Goal: Transaction & Acquisition: Obtain resource

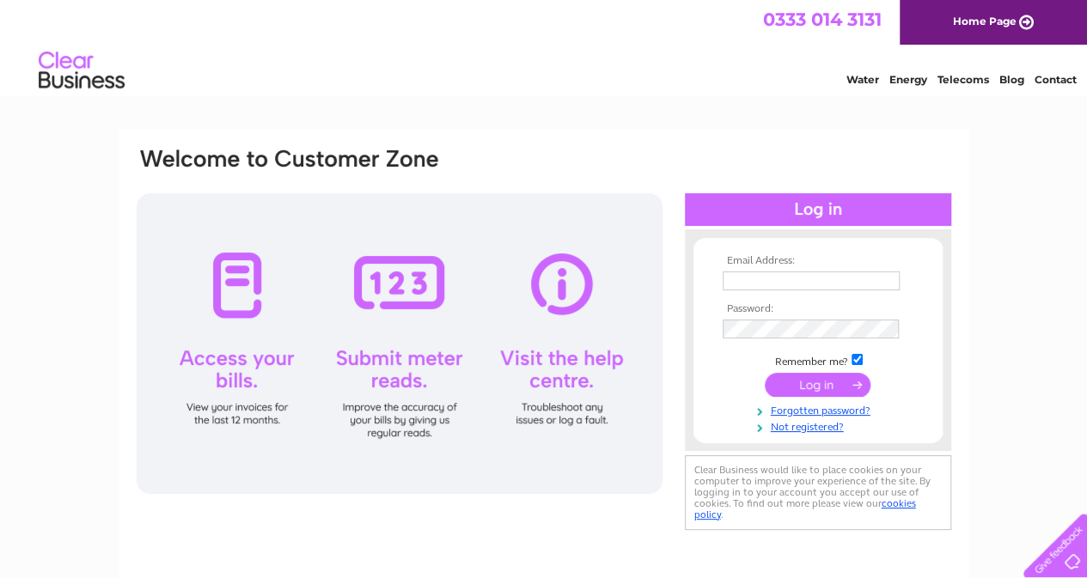
type input "accounts.payable@thetrainline.com"
click at [833, 389] on input "submit" at bounding box center [818, 385] width 106 height 24
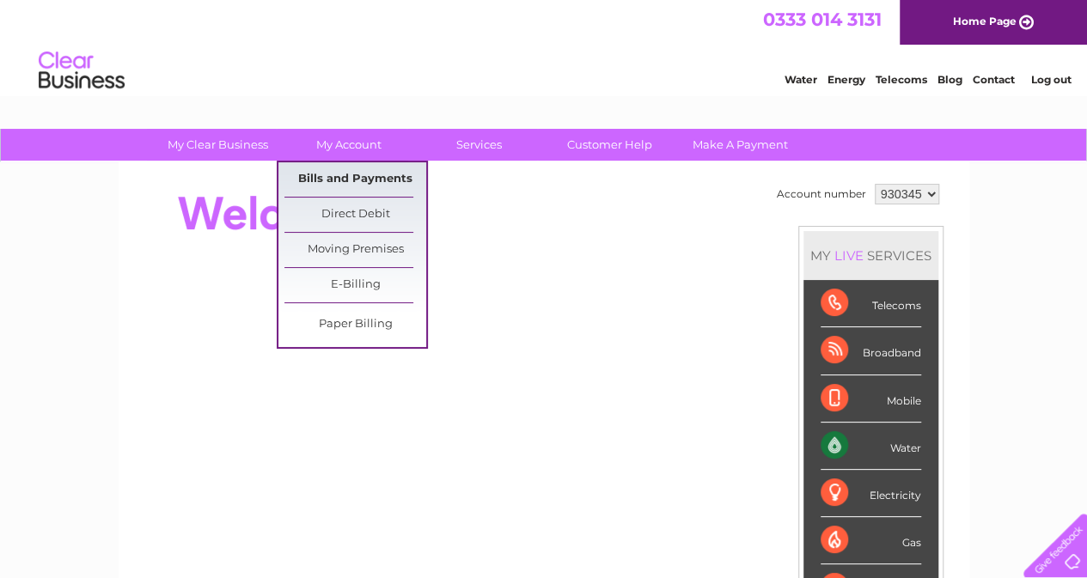
click at [356, 180] on link "Bills and Payments" at bounding box center [355, 179] width 142 height 34
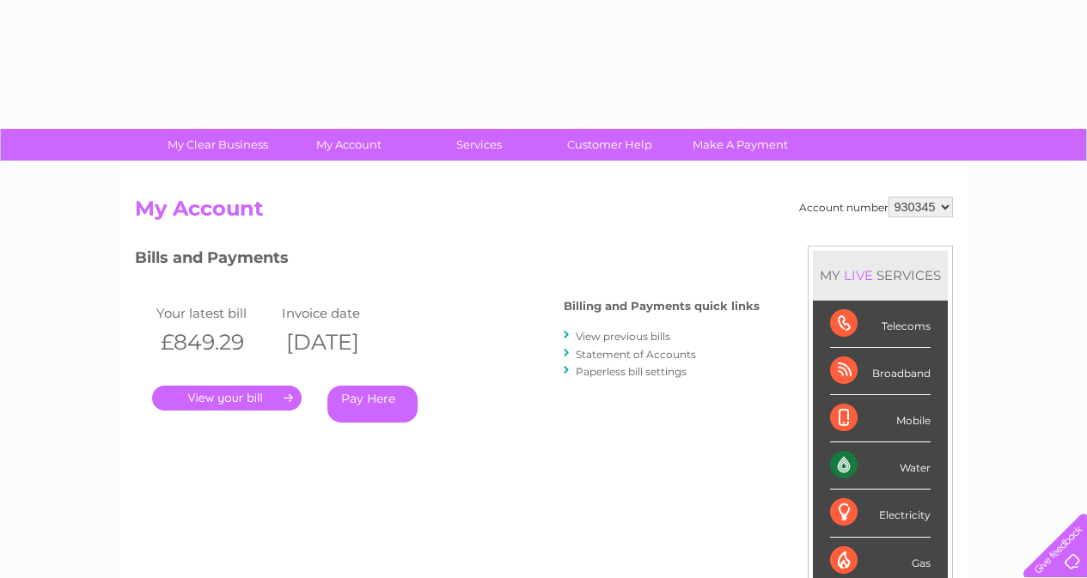
click at [377, 180] on div "Account number 930345 My Account MY LIVE SERVICES Telecoms Broadband Mobile Wat…" at bounding box center [544, 446] width 851 height 569
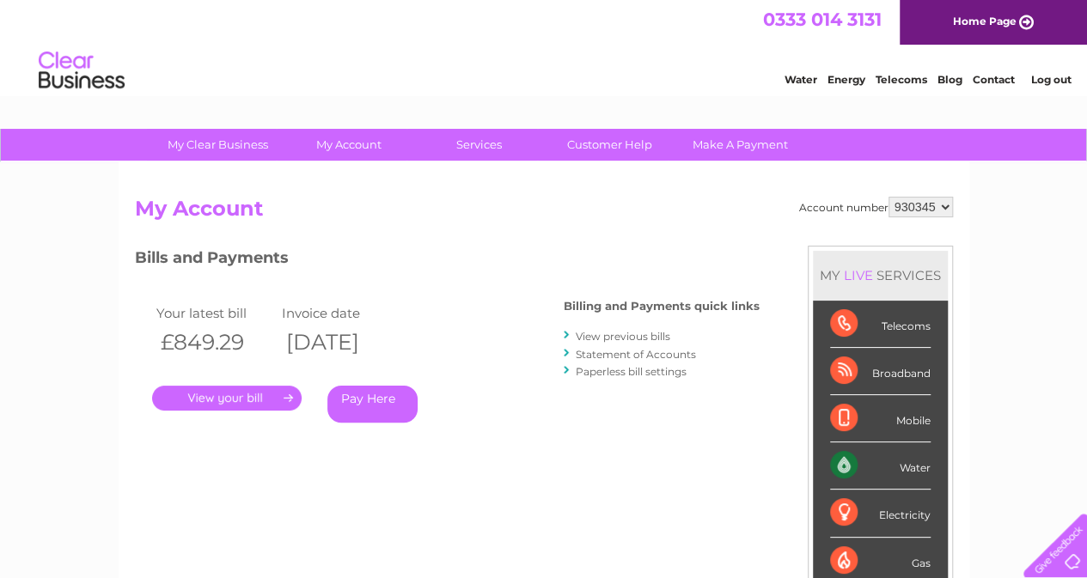
click at [275, 391] on link "." at bounding box center [227, 398] width 150 height 25
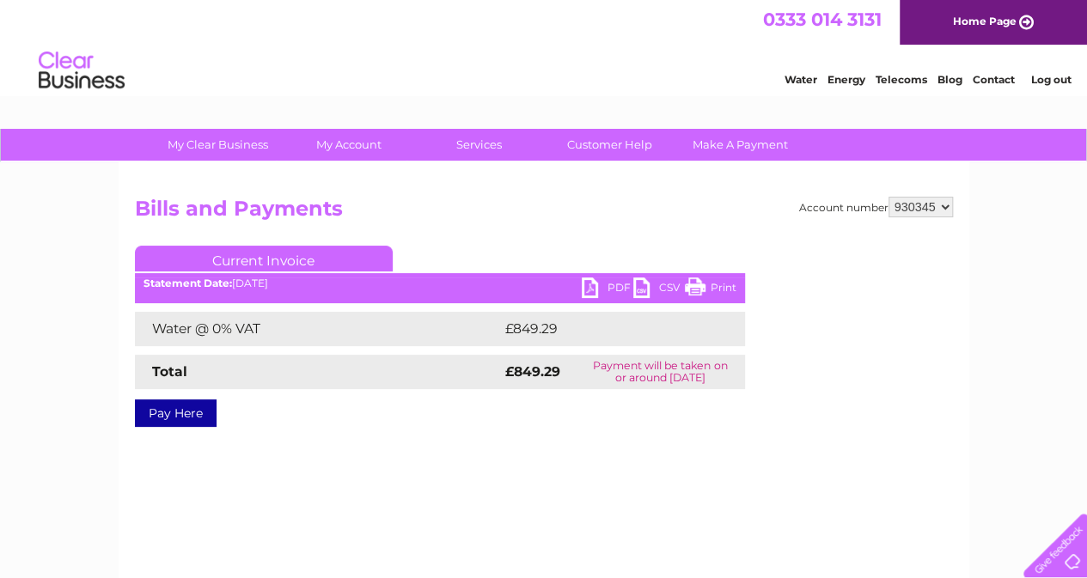
click at [604, 287] on link "PDF" at bounding box center [608, 290] width 52 height 25
